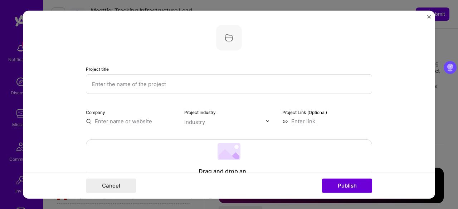
select select "CA"
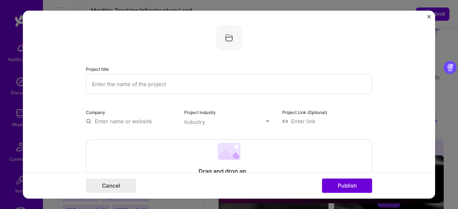
scroll to position [579, 0]
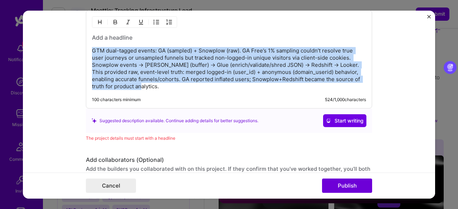
drag, startPoint x: 159, startPoint y: 83, endPoint x: 78, endPoint y: 44, distance: 89.5
click at [78, 44] on form "Project title Company Project industry Industry Project Link (Optional) Drag an…" at bounding box center [229, 104] width 412 height 189
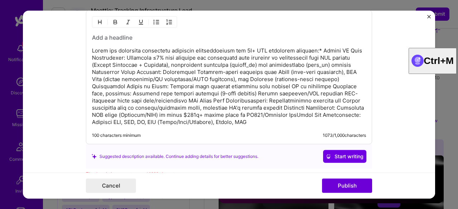
click at [317, 48] on p at bounding box center [229, 86] width 274 height 79
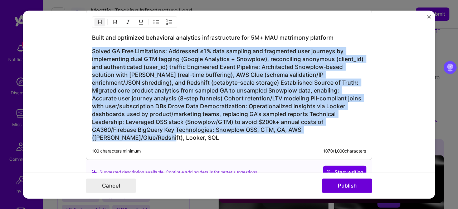
drag, startPoint x: 91, startPoint y: 47, endPoint x: 336, endPoint y: 134, distance: 260.2
click at [336, 134] on div "Built and optimized behavioral analytics infrastructure for 5M+ MAU matrimony p…" at bounding box center [229, 85] width 286 height 150
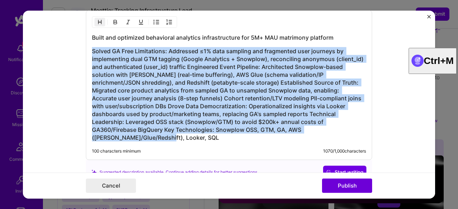
click at [97, 19] on img "button" at bounding box center [100, 22] width 6 height 6
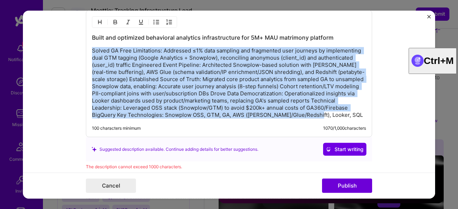
click at [188, 88] on p "Solved GA Free Limitations: Addressed ≤1% data sampling and fragmented user jou…" at bounding box center [229, 83] width 274 height 72
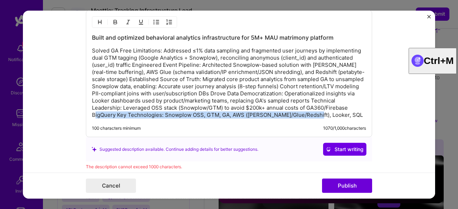
drag, startPoint x: 333, startPoint y: 112, endPoint x: 116, endPoint y: 115, distance: 217.3
click at [116, 115] on p "Solved GA Free Limitations: Addressed ≤1% data sampling and fragmented user jou…" at bounding box center [229, 83] width 274 height 72
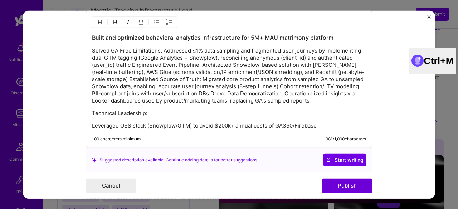
click at [207, 89] on p "Solved GA Free Limitations: Addressed ≤1% data sampling and fragmented user jou…" at bounding box center [229, 75] width 274 height 57
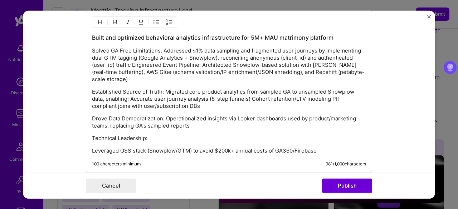
click at [130, 62] on p "Solved GA Free Limitations: Addressed ≤1% data sampling and fragmented user jou…" at bounding box center [229, 65] width 274 height 36
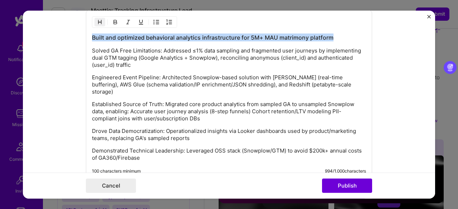
drag, startPoint x: 89, startPoint y: 35, endPoint x: 334, endPoint y: 31, distance: 245.2
click at [334, 31] on div "Built and optimized behavioral analytics infrastructure for 5M+ MAU matrimony p…" at bounding box center [229, 95] width 286 height 170
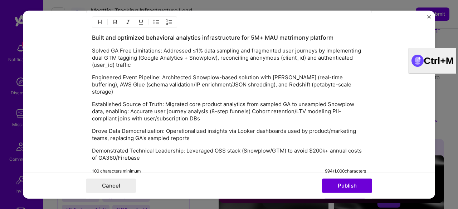
click at [180, 68] on div "Built and optimized behavioral analytics infrastructure for 5M+ MAU matrimony p…" at bounding box center [229, 98] width 274 height 128
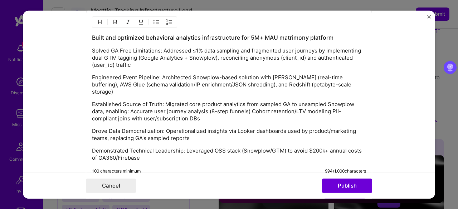
click at [251, 34] on h3 "Built and optimized behavioral analytics infrastructure for 5M+ MAU matrimony p…" at bounding box center [229, 38] width 274 height 8
click at [204, 62] on p "Solved GA Free Limitations: Addressed ≤1% data sampling and fragmented user jou…" at bounding box center [229, 57] width 274 height 21
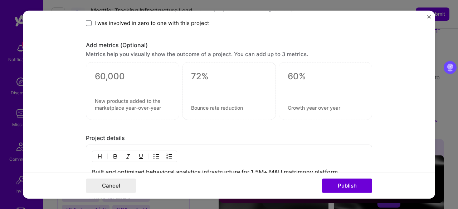
scroll to position [444, 0]
click at [104, 79] on textarea at bounding box center [133, 77] width 76 height 11
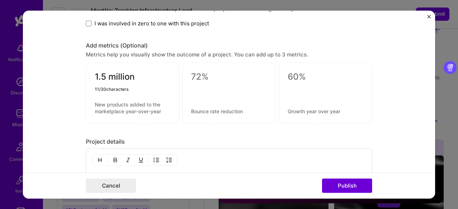
type textarea "1.5 million"
click at [97, 101] on textarea at bounding box center [133, 108] width 76 height 14
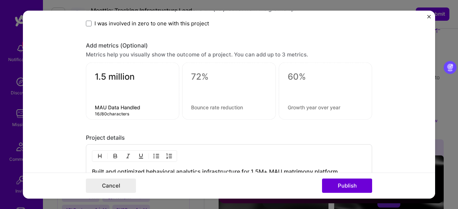
click at [106, 106] on textarea "MAU Data Handled" at bounding box center [133, 107] width 76 height 7
type textarea "MAU Scale"
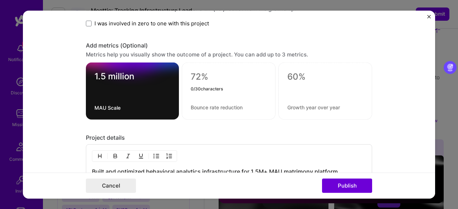
click at [195, 76] on textarea at bounding box center [229, 77] width 76 height 11
type textarea "$200k"
click at [194, 109] on div "$200k 0 / 80 characters" at bounding box center [229, 91] width 94 height 57
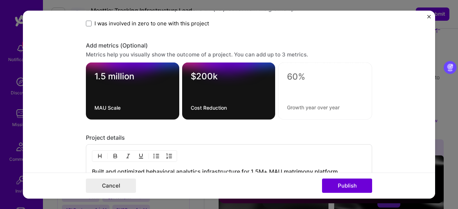
click at [62, 93] on form "Project title Company Project industry Industry Project Link (Optional) Drag an…" at bounding box center [229, 104] width 412 height 189
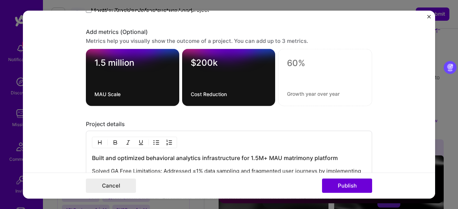
scroll to position [456, 0]
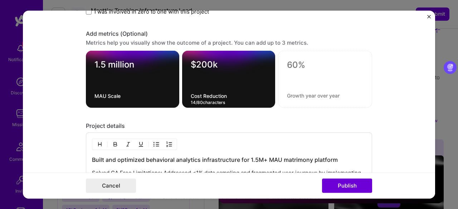
click at [191, 95] on textarea "Cost Reduction" at bounding box center [229, 96] width 76 height 7
type textarea "Annual Cost Reduction"
click at [378, 82] on form "Project title Company Project industry Industry Project Link (Optional) Drag an…" at bounding box center [229, 104] width 412 height 189
click at [413, 104] on form "Project title Company Project industry Industry Project Link (Optional) Drag an…" at bounding box center [229, 104] width 412 height 189
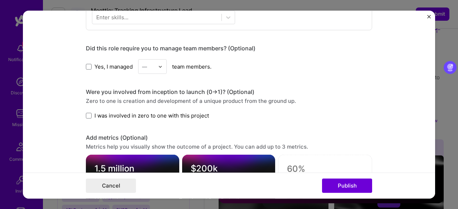
scroll to position [351, 0]
click at [86, 116] on span at bounding box center [89, 116] width 6 height 6
click at [0, 0] on input "I was involved in zero to one with this project" at bounding box center [0, 0] width 0 height 0
click at [88, 64] on span at bounding box center [89, 67] width 6 height 6
click at [0, 0] on input "Yes, I managed" at bounding box center [0, 0] width 0 height 0
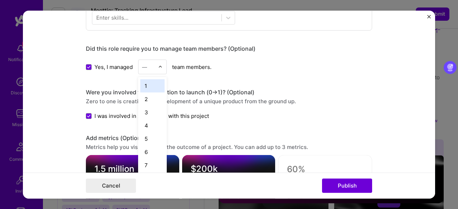
click at [158, 66] on img at bounding box center [160, 67] width 4 height 4
click at [146, 97] on div "2" at bounding box center [152, 99] width 24 height 13
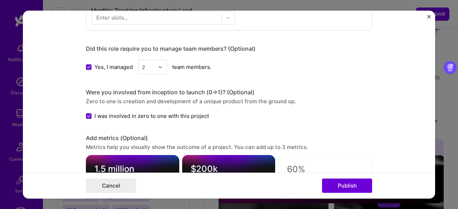
click at [75, 82] on form "Project title Company Project industry Industry Project Link (Optional) Drag an…" at bounding box center [229, 104] width 412 height 189
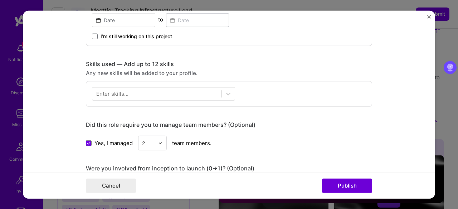
scroll to position [272, 0]
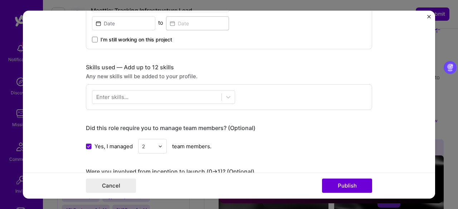
click at [122, 97] on div "Enter skills..." at bounding box center [112, 98] width 32 height 8
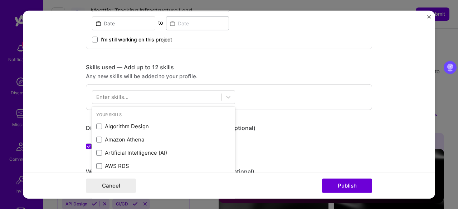
scroll to position [801, 0]
click at [119, 97] on div "Enter skills..." at bounding box center [112, 98] width 32 height 8
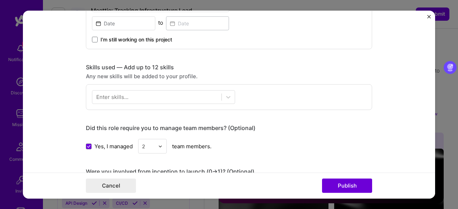
click at [119, 97] on div "Enter skills..." at bounding box center [112, 98] width 32 height 8
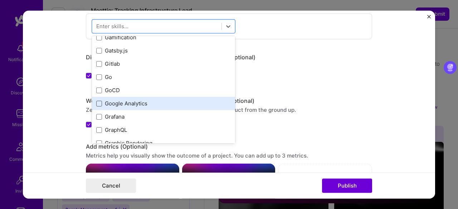
scroll to position [9, 0]
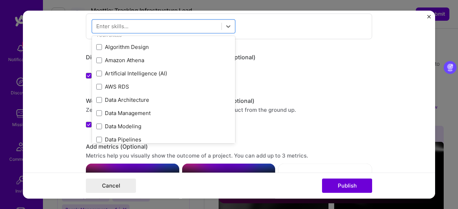
click at [96, 101] on div "Your Skills Algorithm Design Amazon Athena Artificial Intelligence (AI) AWS RDS…" at bounding box center [163, 89] width 143 height 107
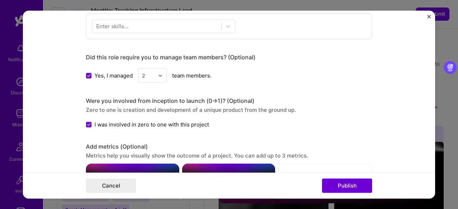
click at [295, 76] on div "Yes, I managed 2 team members." at bounding box center [229, 75] width 286 height 15
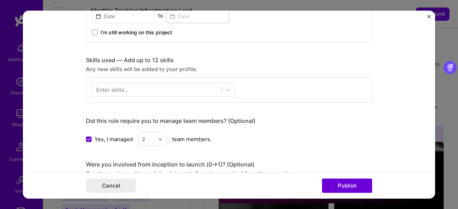
scroll to position [276, 0]
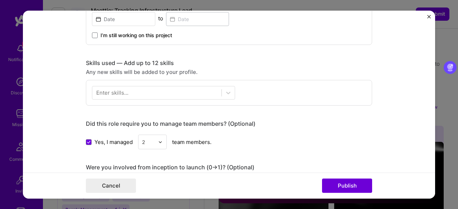
click at [109, 93] on div "Enter skills..." at bounding box center [112, 93] width 32 height 8
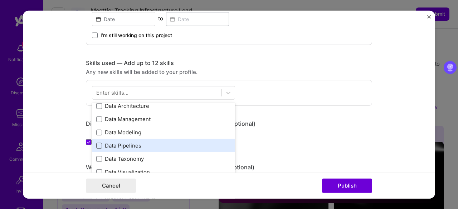
scroll to position [9, 0]
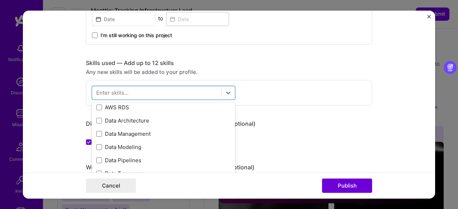
scroll to position [55, 0]
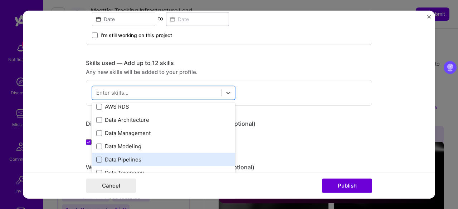
click at [96, 159] on span at bounding box center [99, 160] width 6 height 6
click at [0, 0] on input "checkbox" at bounding box center [0, 0] width 0 height 0
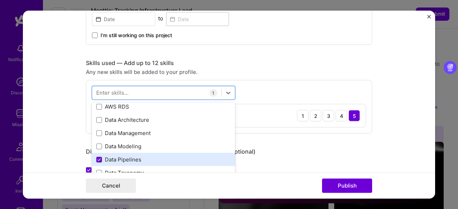
click at [98, 159] on icon at bounding box center [99, 160] width 3 height 2
click at [0, 0] on input "checkbox" at bounding box center [0, 0] width 0 height 0
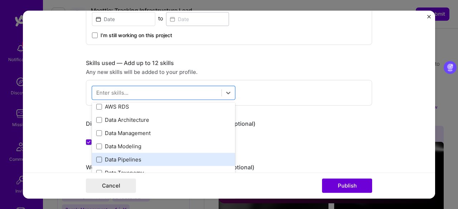
click at [96, 159] on span at bounding box center [99, 160] width 6 height 6
click at [0, 0] on input "checkbox" at bounding box center [0, 0] width 0 height 0
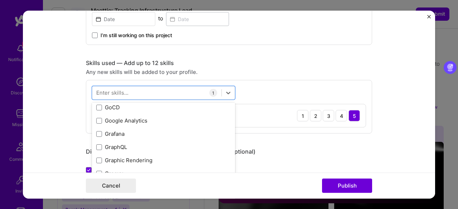
scroll to position [2427, 0]
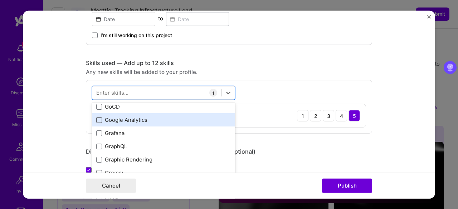
click at [96, 121] on span at bounding box center [99, 120] width 6 height 6
click at [0, 0] on input "checkbox" at bounding box center [0, 0] width 0 height 0
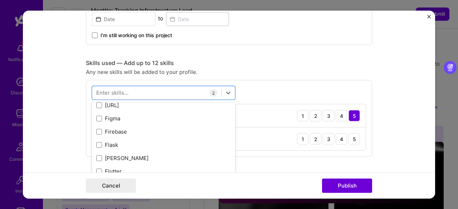
scroll to position [2217, 0]
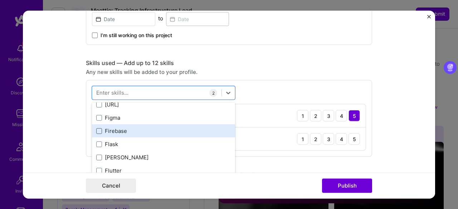
click at [96, 129] on span at bounding box center [99, 131] width 6 height 6
click at [0, 0] on input "checkbox" at bounding box center [0, 0] width 0 height 0
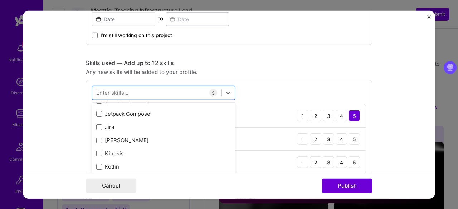
scroll to position [2764, 0]
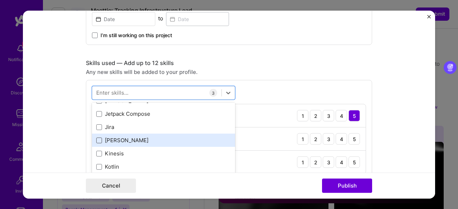
click at [97, 139] on span at bounding box center [99, 140] width 6 height 6
click at [0, 0] on input "checkbox" at bounding box center [0, 0] width 0 height 0
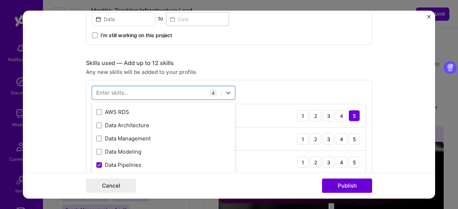
scroll to position [49, 0]
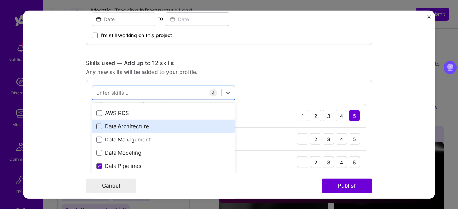
click at [99, 126] on span at bounding box center [99, 127] width 6 height 6
click at [0, 0] on input "checkbox" at bounding box center [0, 0] width 0 height 0
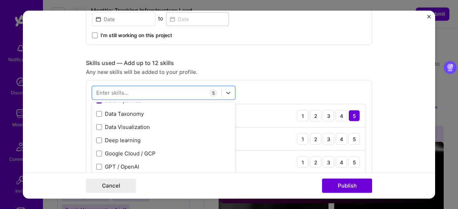
scroll to position [115, 0]
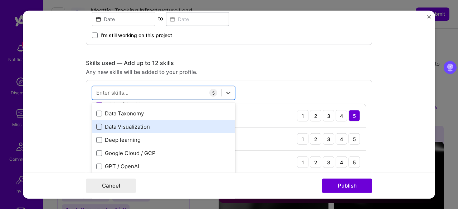
click at [96, 127] on span at bounding box center [99, 127] width 6 height 6
click at [0, 0] on input "checkbox" at bounding box center [0, 0] width 0 height 0
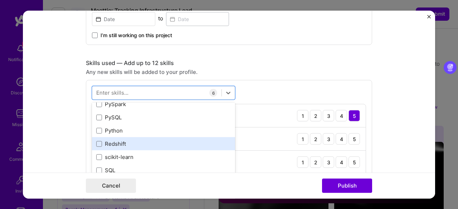
scroll to position [323, 0]
click at [96, 141] on span at bounding box center [99, 144] width 6 height 6
click at [0, 0] on input "checkbox" at bounding box center [0, 0] width 0 height 0
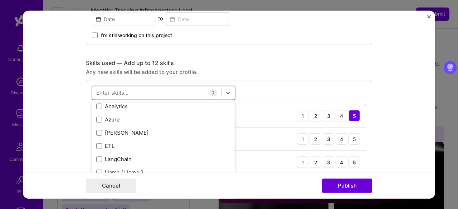
scroll to position [625, 0]
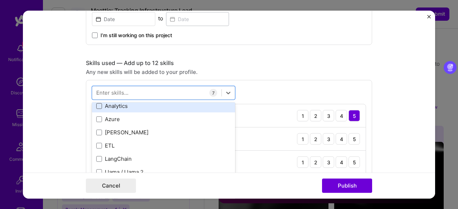
click at [96, 106] on span at bounding box center [99, 106] width 6 height 6
click at [0, 0] on input "checkbox" at bounding box center [0, 0] width 0 height 0
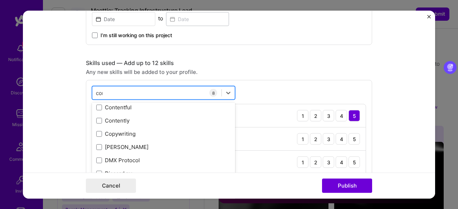
scroll to position [0, 0]
type input "c"
type input "s"
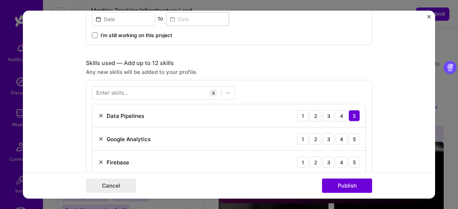
click at [262, 84] on div "Enter skills... 8 Data Pipelines 1 2 3 4 5 Google Analytics 1 2 3 4 5 Firebase …" at bounding box center [229, 188] width 286 height 217
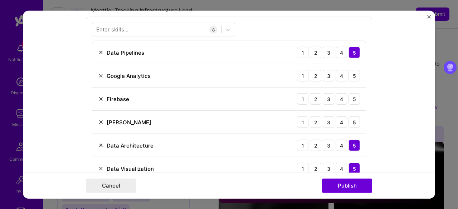
scroll to position [340, 0]
click at [336, 76] on div "4" at bounding box center [341, 75] width 11 height 11
click at [336, 95] on div "4" at bounding box center [341, 98] width 11 height 11
click at [336, 119] on div "4" at bounding box center [341, 121] width 11 height 11
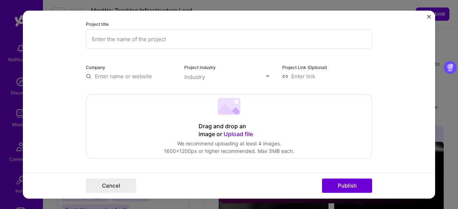
scroll to position [31, 0]
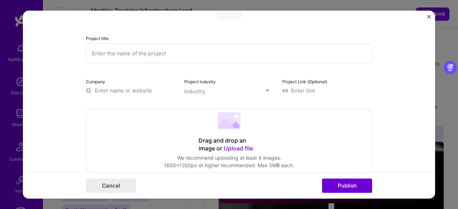
click at [118, 91] on input "text" at bounding box center [131, 91] width 90 height 8
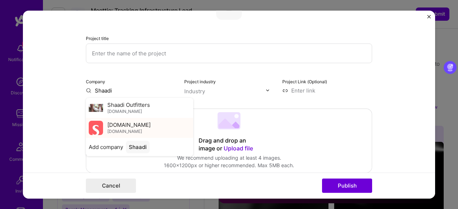
click at [112, 128] on span "[DOMAIN_NAME]" at bounding box center [128, 125] width 43 height 8
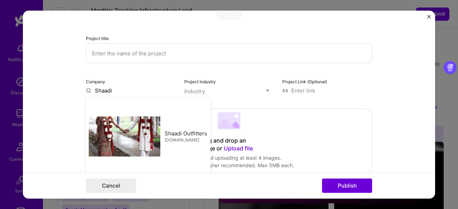
type input "[DOMAIN_NAME]"
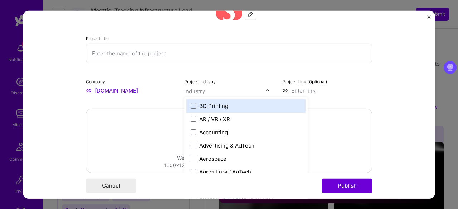
click at [191, 93] on div "Industry" at bounding box center [194, 91] width 21 height 8
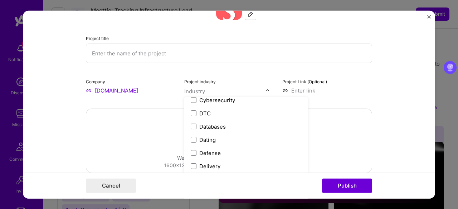
scroll to position [541, 0]
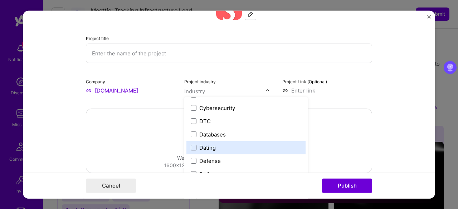
click at [191, 149] on span at bounding box center [194, 148] width 6 height 6
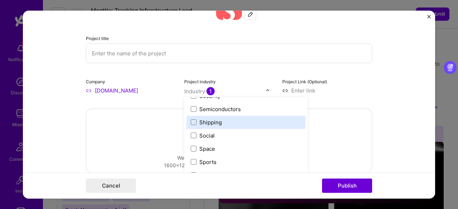
scroll to position [1455, 0]
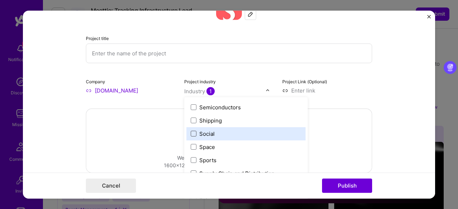
click at [191, 134] on span at bounding box center [194, 134] width 6 height 6
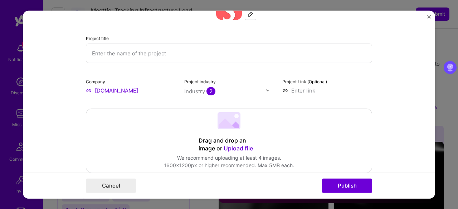
click at [385, 76] on form "Project title Company [DOMAIN_NAME] Project industry Industry 2 Project Link (O…" at bounding box center [229, 104] width 412 height 189
click at [130, 55] on input "text" at bounding box center [229, 53] width 286 height 20
type input "User and Event Analytics"
click at [69, 62] on form "Project title User and Event Analytics Company [DOMAIN_NAME] Project industry I…" at bounding box center [229, 104] width 412 height 189
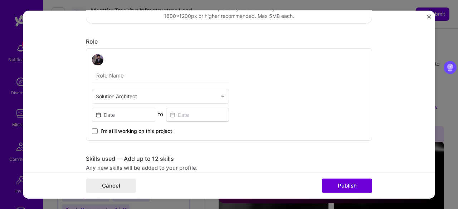
scroll to position [181, 0]
click at [109, 76] on input "text" at bounding box center [160, 74] width 137 height 15
click at [72, 93] on form "Project title User and Event Analytics Company [DOMAIN_NAME] Project industry I…" at bounding box center [229, 104] width 412 height 189
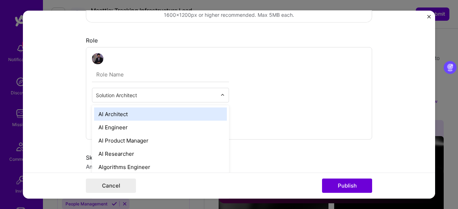
scroll to position [814, 0]
click at [119, 97] on input "text" at bounding box center [156, 96] width 121 height 8
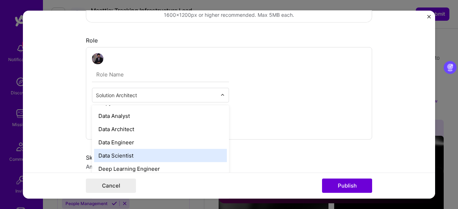
scroll to position [254, 0]
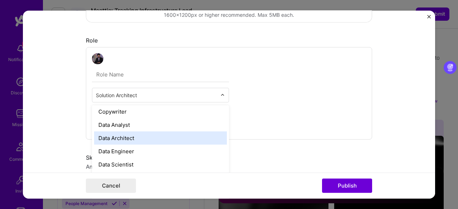
click at [116, 141] on div "Data Architect" at bounding box center [160, 138] width 133 height 13
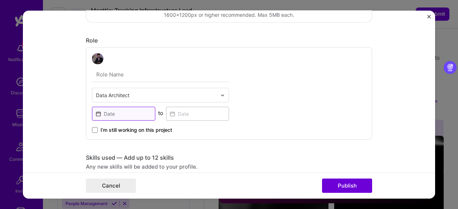
click at [110, 115] on input at bounding box center [123, 114] width 63 height 14
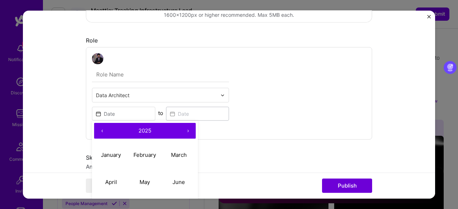
click at [99, 130] on button "‹" at bounding box center [102, 131] width 16 height 16
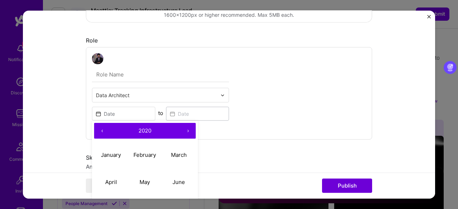
click at [99, 130] on button "‹" at bounding box center [102, 131] width 16 height 16
click at [176, 154] on abbr "March" at bounding box center [179, 155] width 16 height 7
type input "[DATE]"
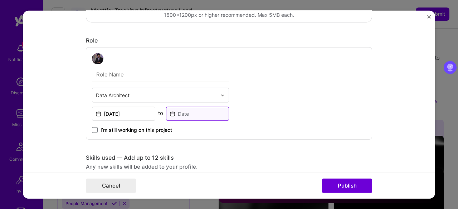
click at [181, 113] on input at bounding box center [197, 114] width 63 height 14
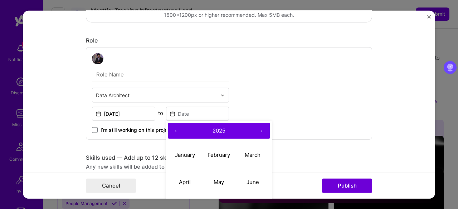
click at [171, 127] on button "‹" at bounding box center [176, 131] width 16 height 16
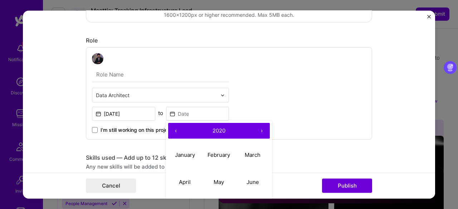
click at [171, 127] on button "‹" at bounding box center [176, 131] width 16 height 16
click at [252, 184] on abbr "June" at bounding box center [253, 182] width 13 height 7
type input "[DATE]"
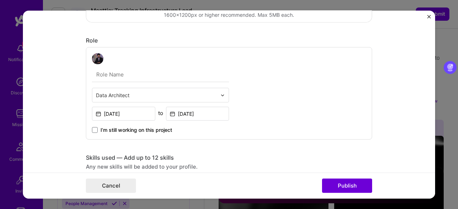
click at [104, 73] on input "text" at bounding box center [160, 74] width 137 height 15
type input "Senior Director, Data Science and Analytics"
click at [62, 84] on form "Project title User and Event Analytics Company [DOMAIN_NAME] Project industry I…" at bounding box center [229, 104] width 412 height 189
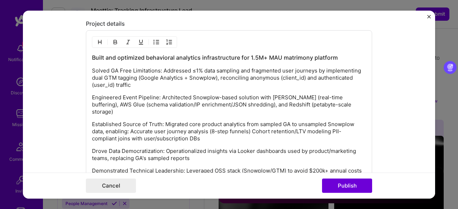
scroll to position [749, 0]
click at [129, 121] on p "Established Source of Truth: Migrated core product analytics from sampled GA to…" at bounding box center [229, 131] width 274 height 21
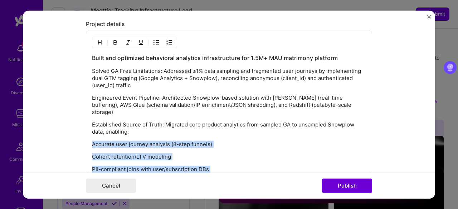
click at [167, 41] on img "button" at bounding box center [169, 43] width 6 height 6
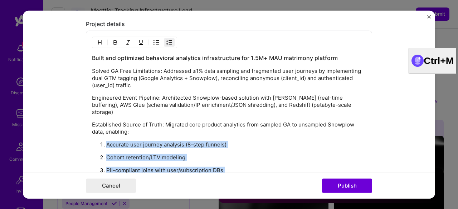
click at [167, 41] on img "button" at bounding box center [169, 43] width 6 height 6
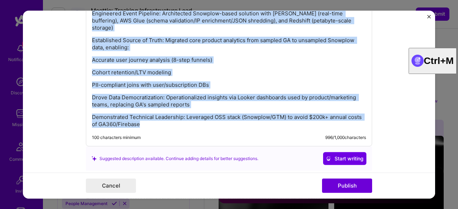
scroll to position [854, 0]
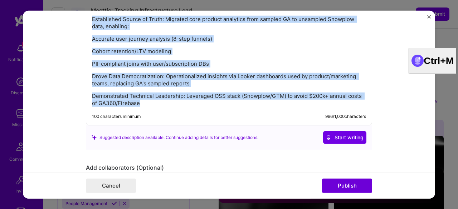
drag, startPoint x: 89, startPoint y: 67, endPoint x: 189, endPoint y: 101, distance: 105.4
click at [189, 101] on div "Built and optimized behavioral analytics infrastructure for 1.5M+ MAU matrimony…" at bounding box center [229, 25] width 286 height 200
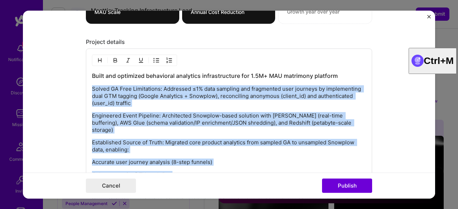
scroll to position [731, 0]
click at [155, 58] on img "button" at bounding box center [157, 61] width 6 height 6
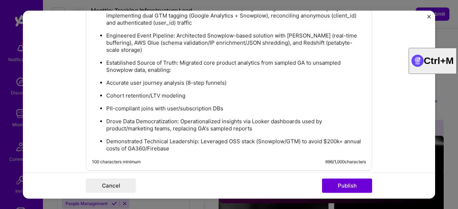
scroll to position [813, 0]
click at [109, 79] on p "Accurate user journey analysis (8-step funnels)" at bounding box center [236, 82] width 260 height 7
drag, startPoint x: 103, startPoint y: 72, endPoint x: 222, endPoint y: 98, distance: 121.3
click at [222, 98] on ul "Solved GA Free Limitations: Addressed ≤1% data sampling and fragmented user jou…" at bounding box center [229, 78] width 274 height 148
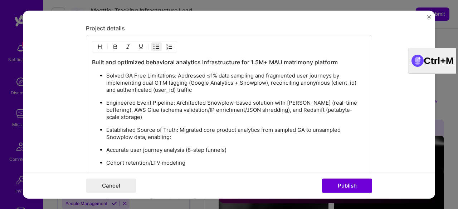
scroll to position [745, 0]
click at [154, 44] on img "button" at bounding box center [157, 47] width 6 height 6
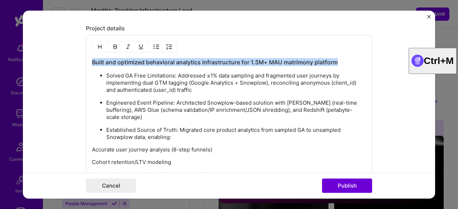
click at [154, 44] on img "button" at bounding box center [157, 47] width 6 height 6
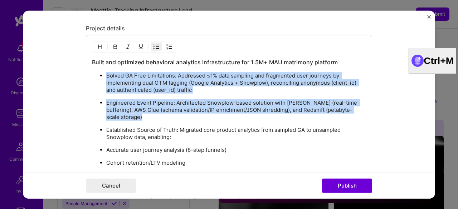
click at [166, 44] on img "button" at bounding box center [169, 47] width 6 height 6
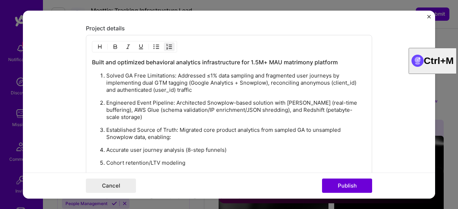
click at [166, 44] on img "button" at bounding box center [169, 47] width 6 height 6
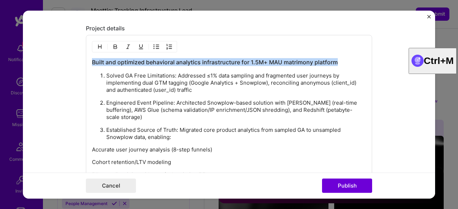
click at [92, 146] on p "Accurate user journey analysis (8-step funnels)" at bounding box center [229, 149] width 274 height 7
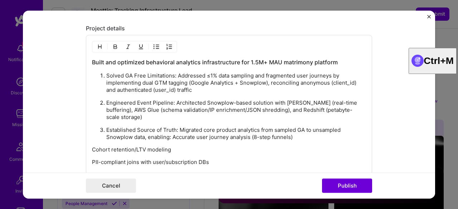
click at [93, 146] on p "Cohort retention/LTV modeling" at bounding box center [229, 149] width 274 height 7
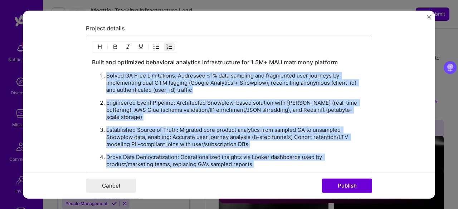
drag, startPoint x: 104, startPoint y: 73, endPoint x: 257, endPoint y: 175, distance: 183.6
click at [257, 175] on form "Project title User and Event Analytics Company [DOMAIN_NAME] Project industry I…" at bounding box center [229, 104] width 412 height 189
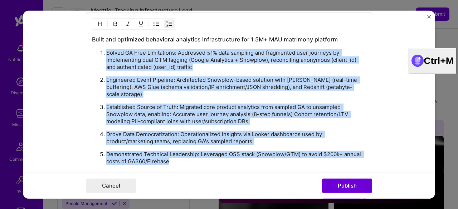
scroll to position [767, 0]
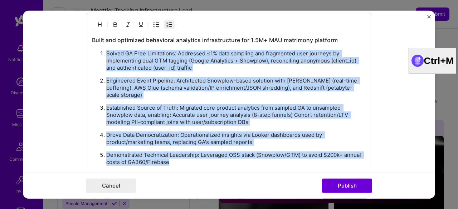
click at [151, 22] on button "button" at bounding box center [156, 24] width 11 height 9
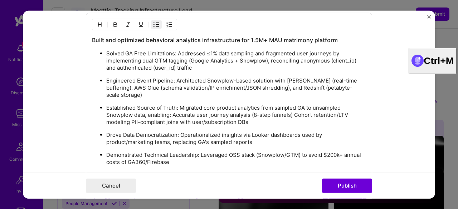
click at [129, 109] on p "Established Source of Truth: Migrated core product analytics from sampled GA to…" at bounding box center [236, 115] width 260 height 21
click at [171, 105] on p "Established Source of Truth: Migrated core product analytics from sampled GA to…" at bounding box center [236, 115] width 260 height 21
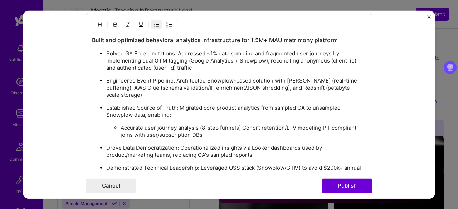
click at [239, 125] on p "Accurate user journey analysis (8-step funnels) Cohort retention/LTV modeling P…" at bounding box center [244, 132] width 246 height 14
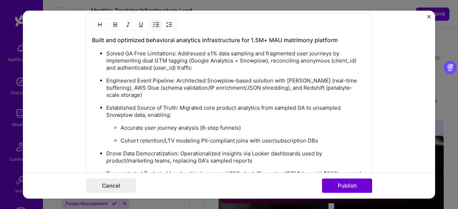
click at [197, 137] on p "Cohort retention/LTV modeling PII-compliant joins with user/subscription DBs" at bounding box center [244, 140] width 246 height 7
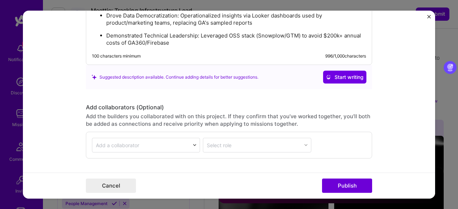
scroll to position [956, 0]
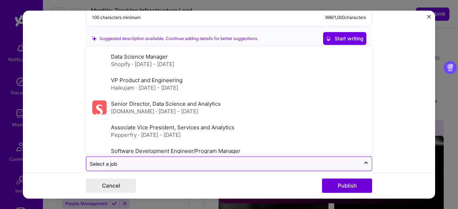
click at [252, 160] on input "text" at bounding box center [223, 164] width 267 height 8
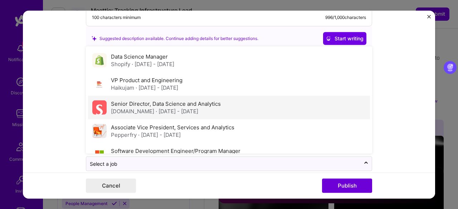
click at [171, 108] on span "· [DATE] - [DATE]" at bounding box center [177, 111] width 43 height 7
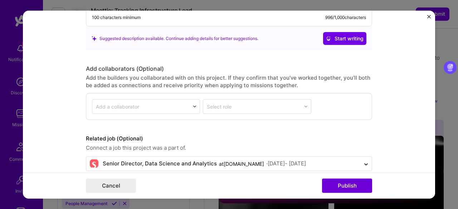
click at [59, 135] on form "Project title User and Event Analytics Company [DOMAIN_NAME] Project industry I…" at bounding box center [229, 104] width 412 height 189
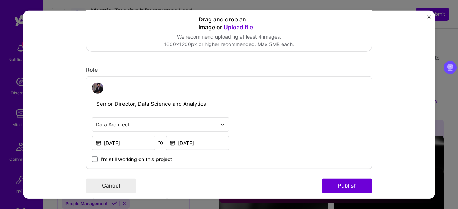
scroll to position [0, 0]
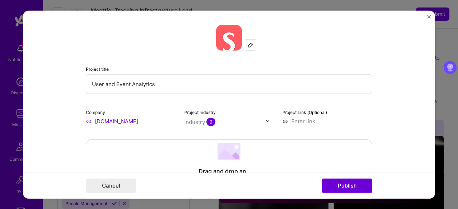
click at [100, 84] on input "User and Event Analytics" at bounding box center [229, 84] width 286 height 20
type input "User Journey and Event Analytics"
click at [59, 102] on form "Project title User Journey and Event Analytics Company [DOMAIN_NAME] Project in…" at bounding box center [229, 104] width 412 height 189
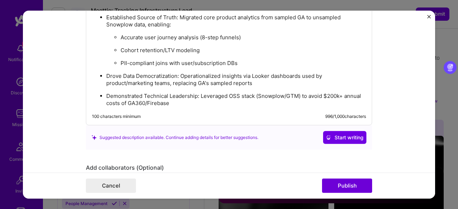
scroll to position [864, 0]
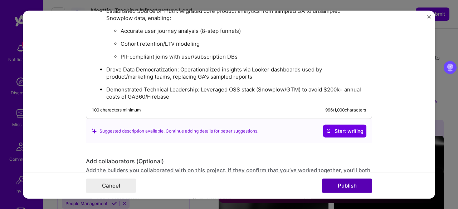
click at [348, 182] on button "Publish" at bounding box center [347, 186] width 50 height 14
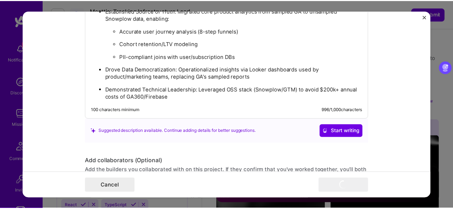
scroll to position [829, 0]
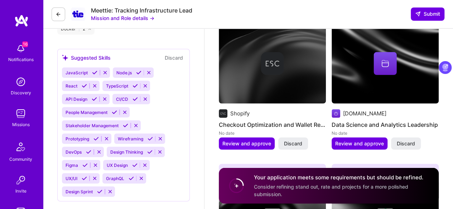
scroll to position [934, 0]
